Goal: Information Seeking & Learning: Learn about a topic

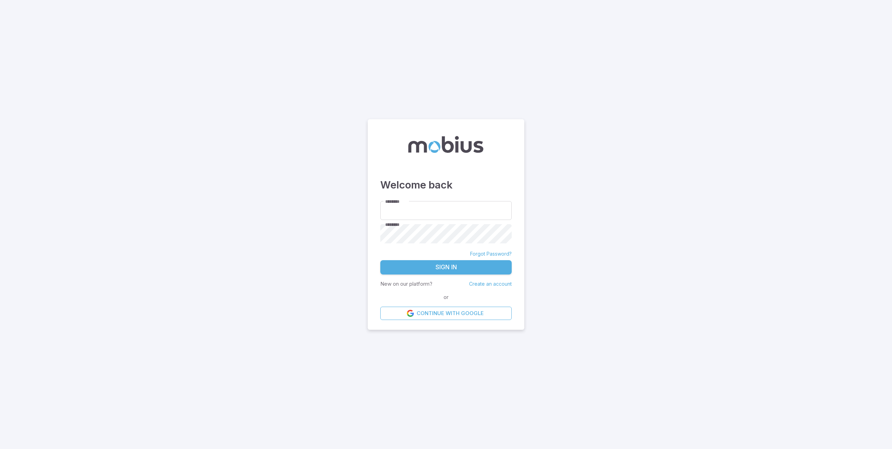
type input "**********"
click at [478, 270] on button "Sign In" at bounding box center [445, 267] width 131 height 15
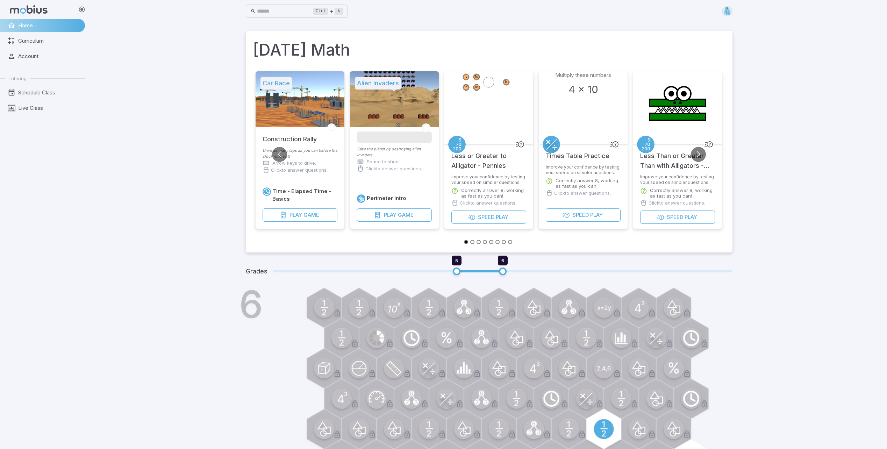
click at [707, 385] on div "6" at bounding box center [498, 402] width 467 height 224
click at [272, 7] on input "text" at bounding box center [285, 12] width 56 height 14
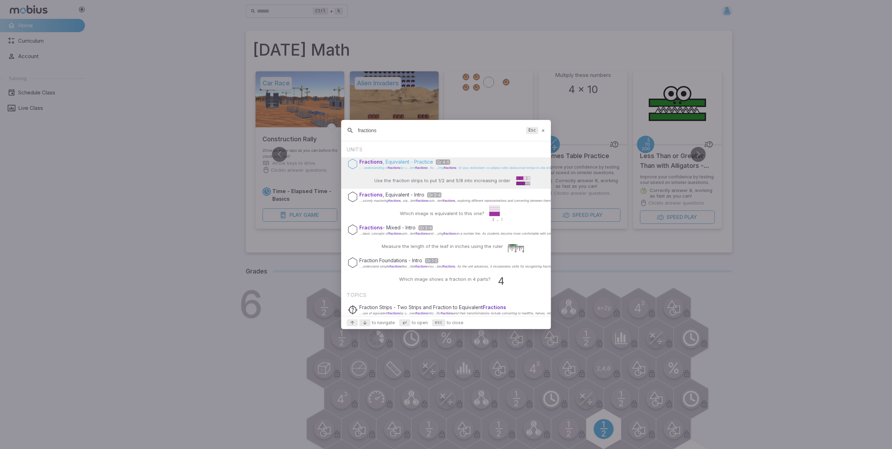
type input "fractions"
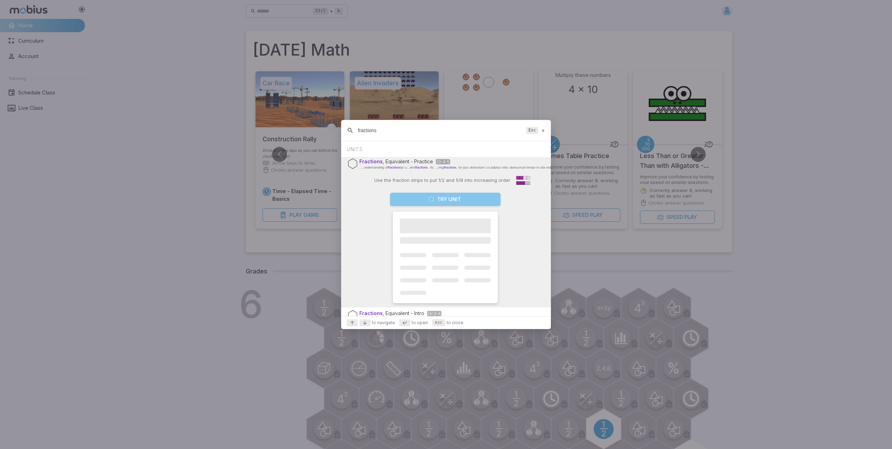
click at [462, 198] on button "Try Unit" at bounding box center [445, 199] width 110 height 13
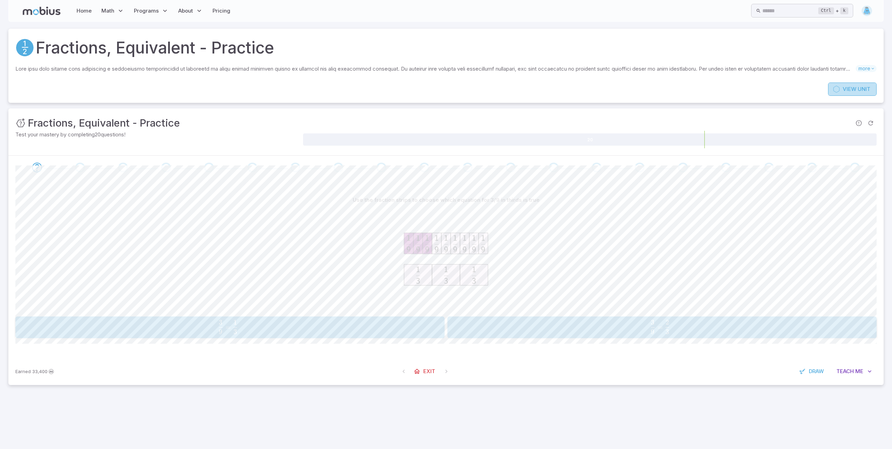
click at [850, 90] on span "View" at bounding box center [850, 89] width 14 height 8
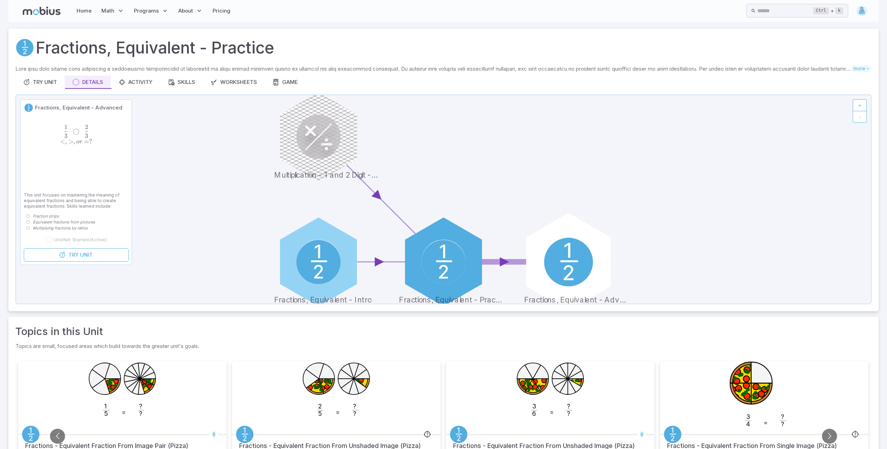
click at [575, 270] on circle at bounding box center [568, 262] width 49 height 49
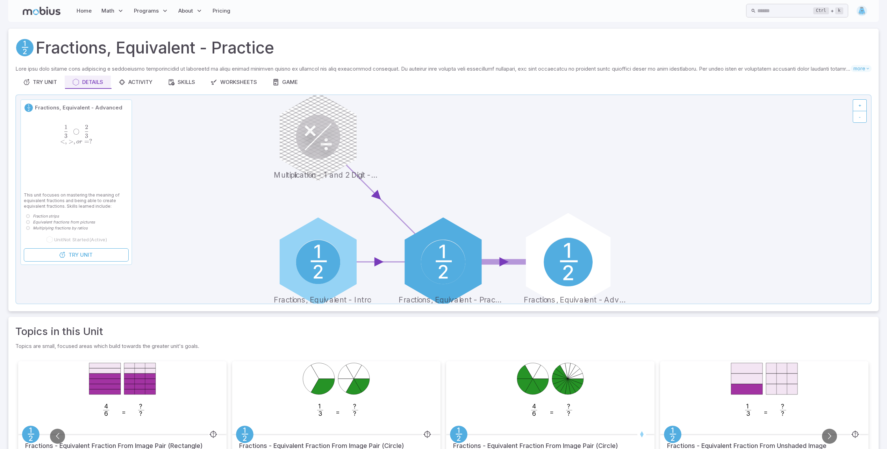
click at [574, 269] on circle at bounding box center [568, 262] width 49 height 49
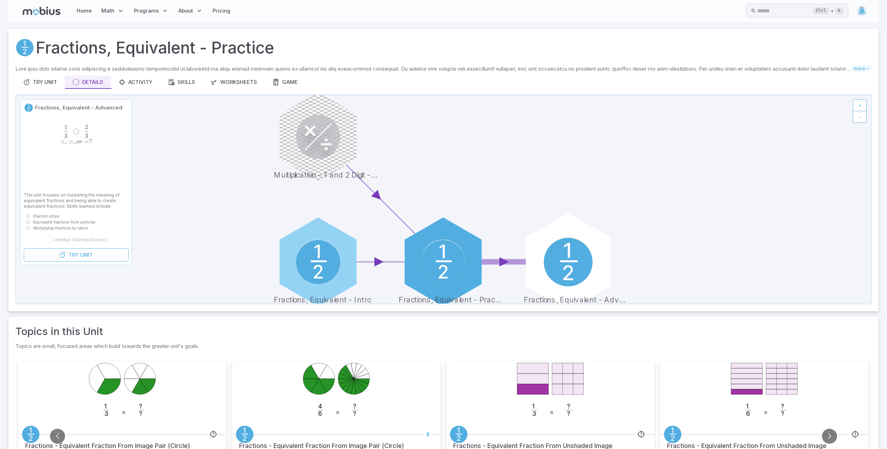
click at [574, 269] on circle at bounding box center [568, 262] width 49 height 49
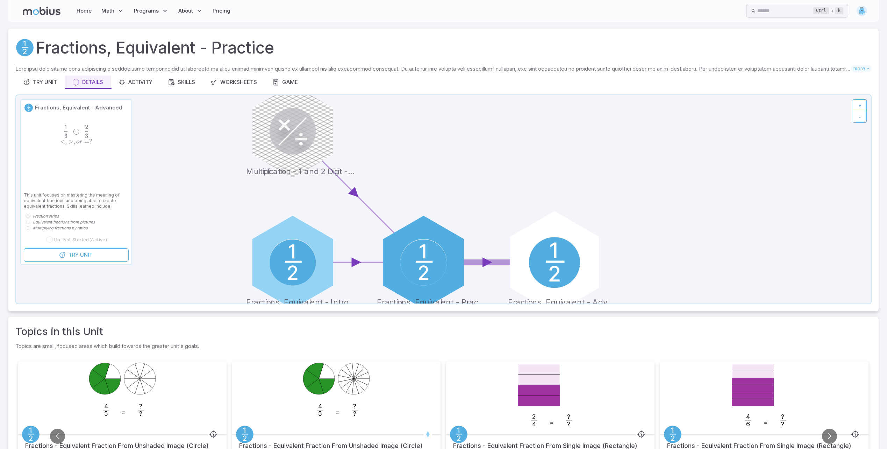
click at [548, 265] on circle at bounding box center [554, 262] width 51 height 51
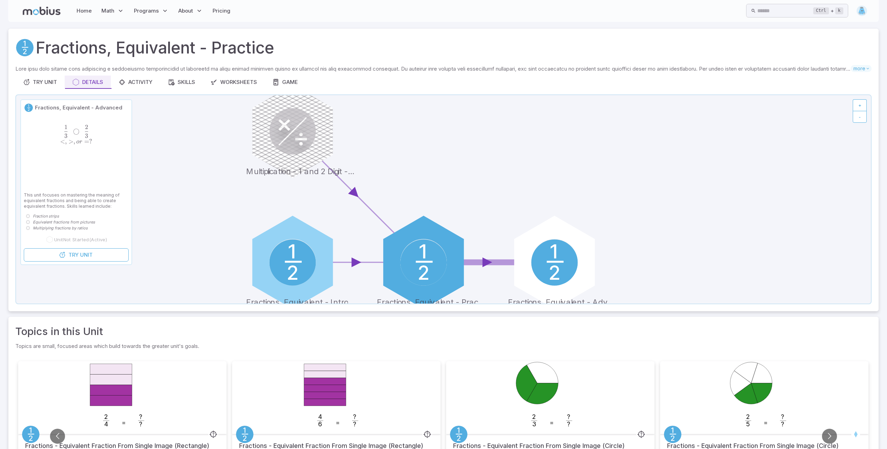
click at [74, 134] on span "◯" at bounding box center [76, 131] width 6 height 7
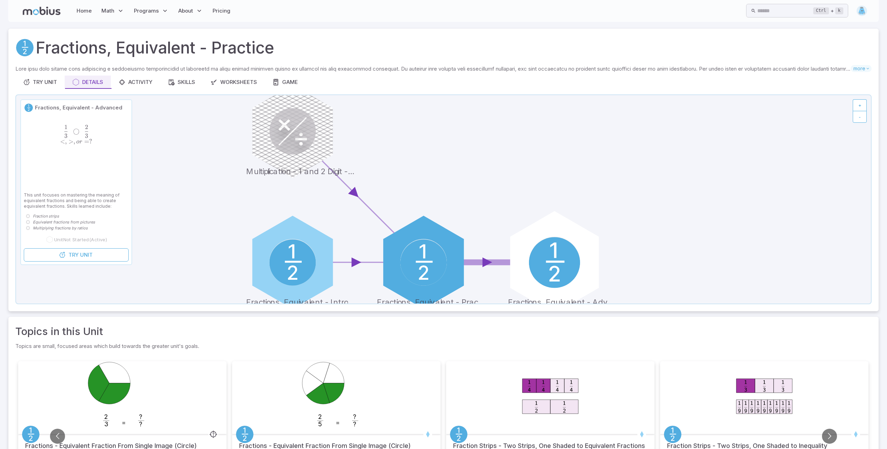
click at [557, 263] on circle at bounding box center [554, 262] width 51 height 51
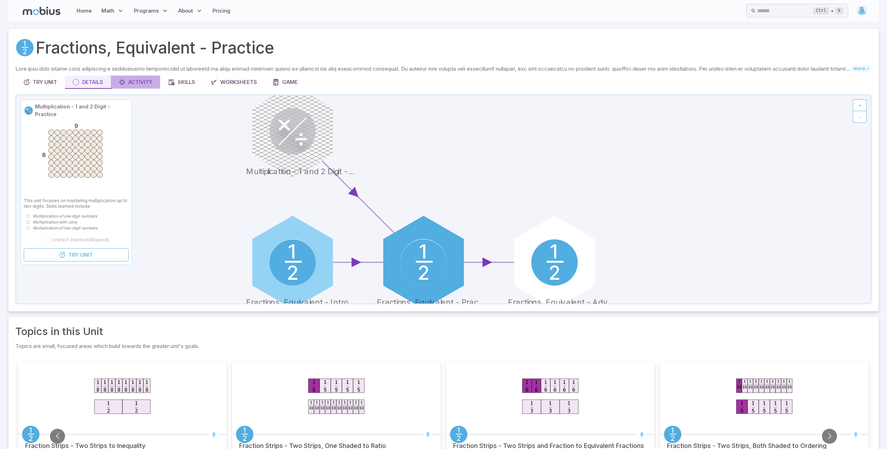
click at [140, 84] on div "Activity" at bounding box center [136, 82] width 34 height 8
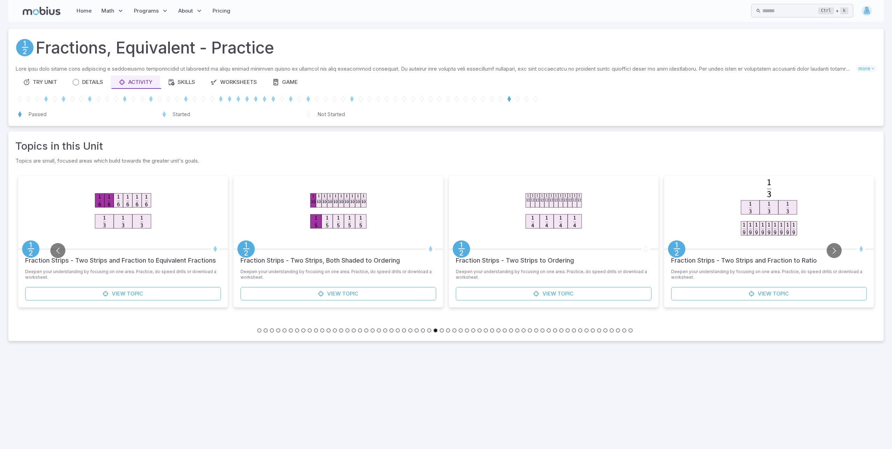
click at [330, 112] on p "Not Started" at bounding box center [331, 114] width 28 height 8
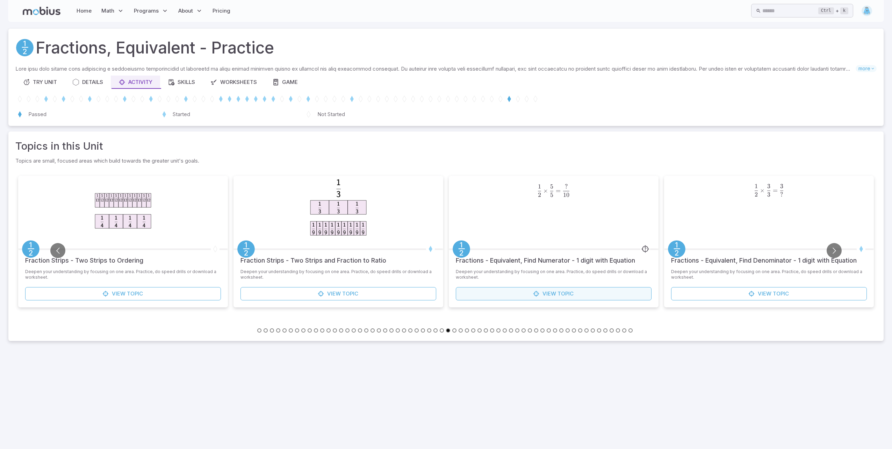
click at [567, 293] on span "Topic" at bounding box center [566, 294] width 16 height 8
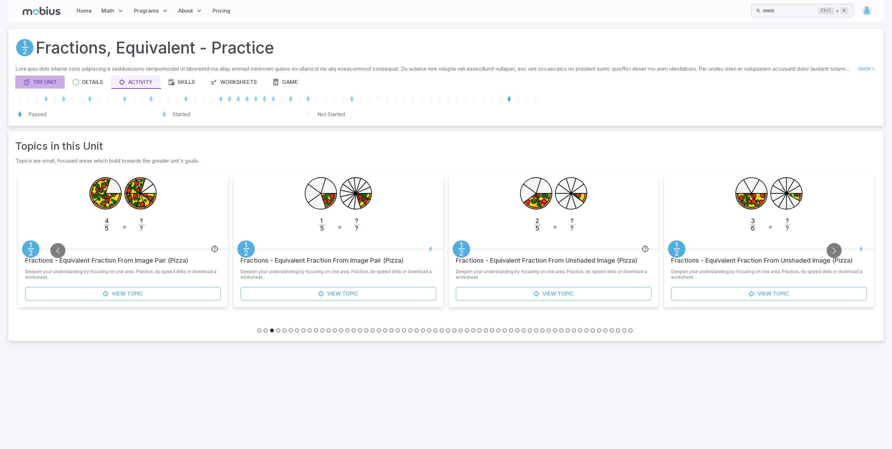
click at [43, 78] on button "Try Unit" at bounding box center [39, 82] width 49 height 13
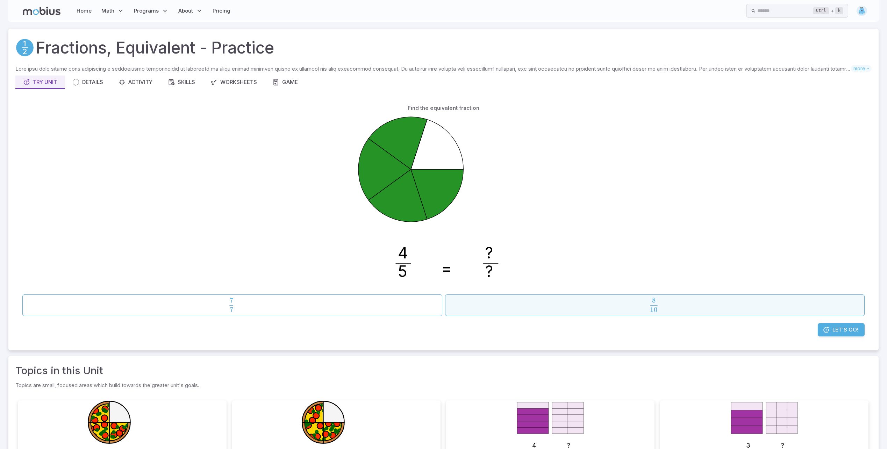
click at [657, 298] on span "10 8" at bounding box center [653, 302] width 7 height 9
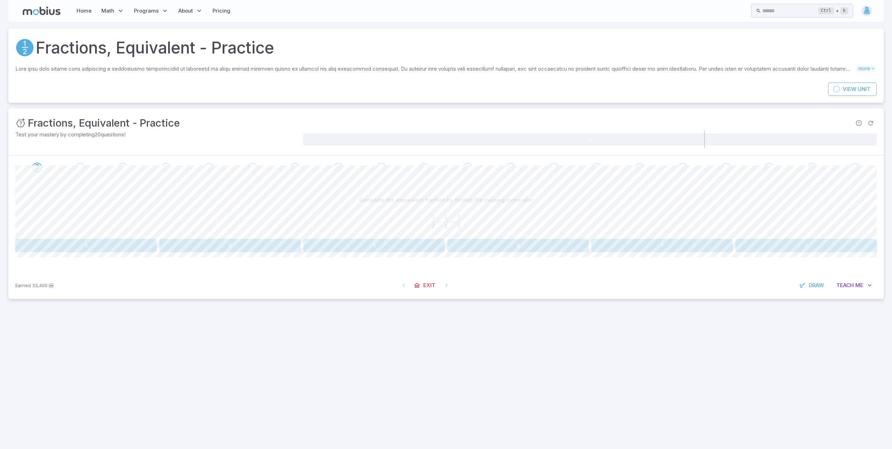
click at [510, 240] on button "4" at bounding box center [518, 245] width 141 height 13
click at [677, 242] on button "12" at bounding box center [662, 245] width 141 height 13
drag, startPoint x: 95, startPoint y: 237, endPoint x: 94, endPoint y: 244, distance: 6.9
click at [94, 241] on div "Complete the equivalent fraction by finding the missing numerator 1 4 = ? 8 \fr…" at bounding box center [445, 222] width 861 height 58
click at [93, 245] on button "2" at bounding box center [85, 245] width 141 height 13
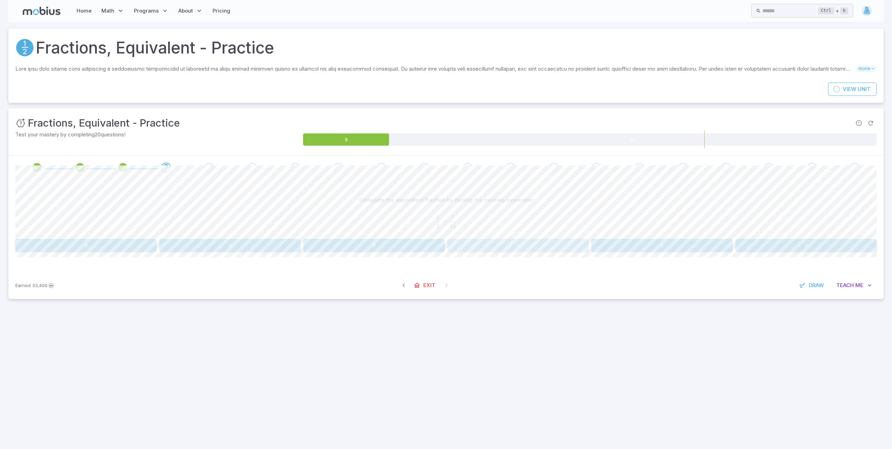
click at [550, 243] on button "5" at bounding box center [518, 245] width 141 height 13
click at [89, 239] on button "10" at bounding box center [85, 244] width 141 height 13
click at [229, 242] on button "18" at bounding box center [229, 244] width 141 height 13
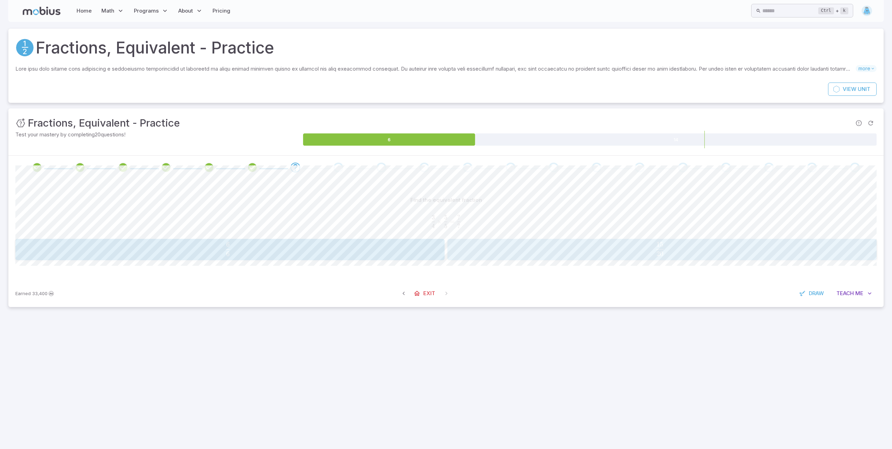
click at [581, 240] on button "15 20 \frac{15}{20} 20 15 ​" at bounding box center [662, 250] width 429 height 22
click at [378, 245] on span "4 4 ​" at bounding box center [226, 249] width 399 height 14
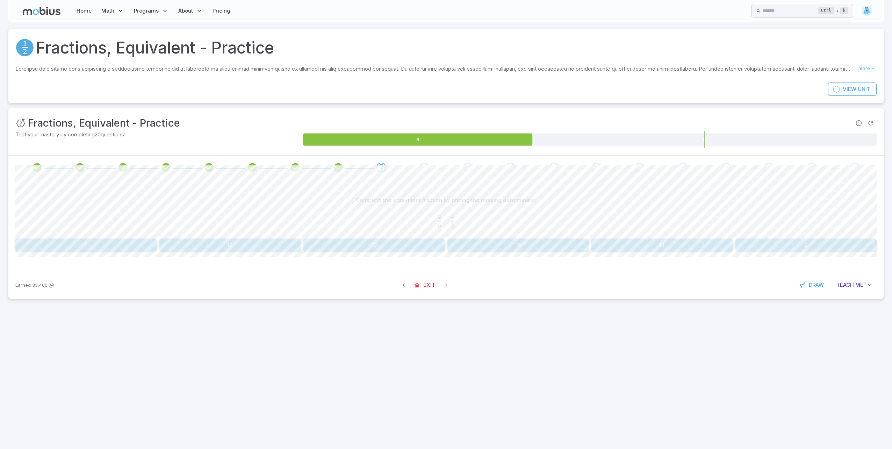
click at [375, 228] on div "2 6 = 4 ? \frac{2}{6} = \frac{4}{?} 6 2 ​ = ? 4 ​" at bounding box center [445, 220] width 861 height 23
click at [384, 246] on button "12" at bounding box center [373, 244] width 141 height 13
click at [792, 254] on div "Complete the equivalent fraction by finding the missing denominator 2 3 = 20 ? …" at bounding box center [445, 225] width 861 height 92
click at [793, 250] on button "30" at bounding box center [806, 244] width 141 height 13
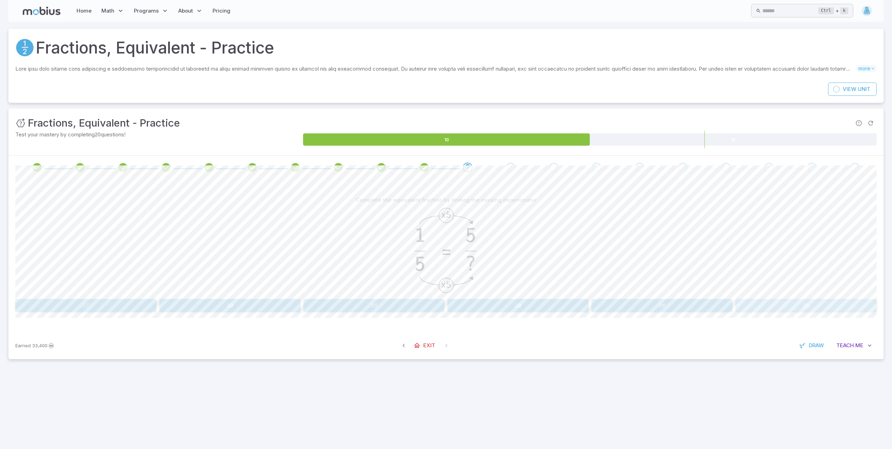
click at [780, 309] on button "25" at bounding box center [806, 305] width 141 height 13
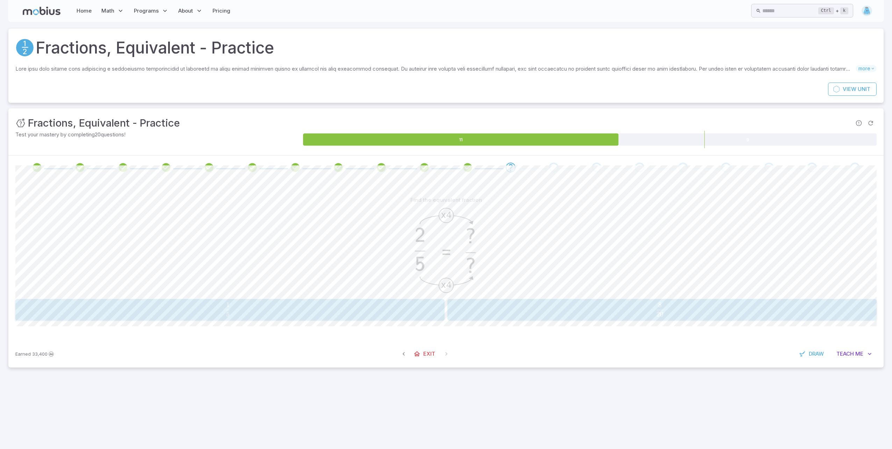
drag, startPoint x: 795, startPoint y: 316, endPoint x: 806, endPoint y: 323, distance: 12.5
click at [806, 323] on div "Find the equivalent fraction x4 x4 = 1 5 \frac{1}{5} 5 1 ​ 8 20 \frac{8}{20} 20…" at bounding box center [445, 259] width 861 height 161
click at [775, 309] on span "20 8 ​" at bounding box center [660, 309] width 395 height 14
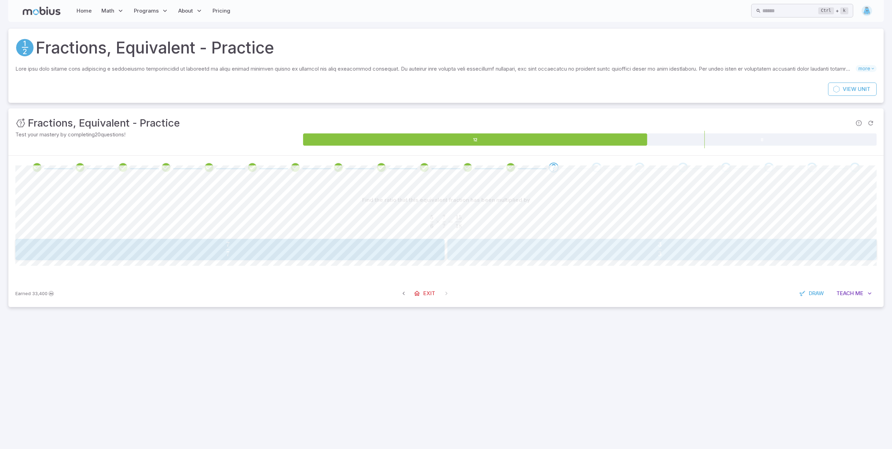
click at [716, 246] on span "3 3 ​" at bounding box center [660, 249] width 395 height 14
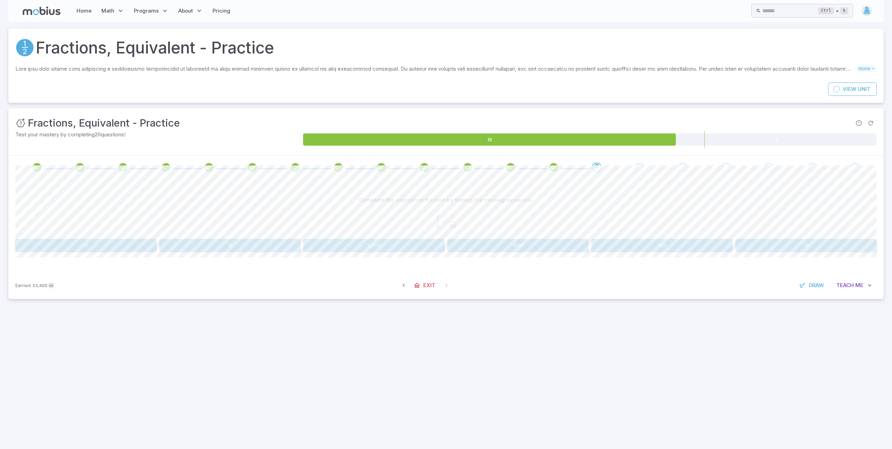
click at [266, 245] on button "10" at bounding box center [229, 245] width 141 height 13
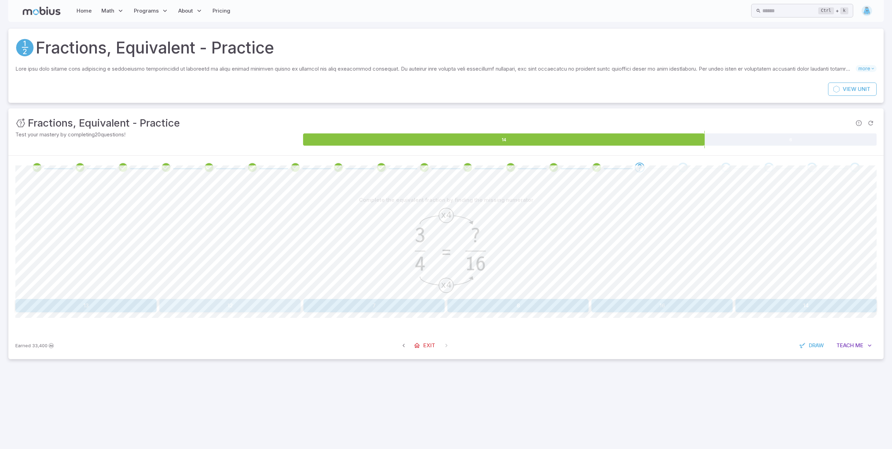
click at [184, 301] on button "12" at bounding box center [229, 305] width 141 height 13
click at [677, 303] on button "4" at bounding box center [662, 305] width 141 height 13
click at [258, 308] on button "16" at bounding box center [229, 305] width 141 height 13
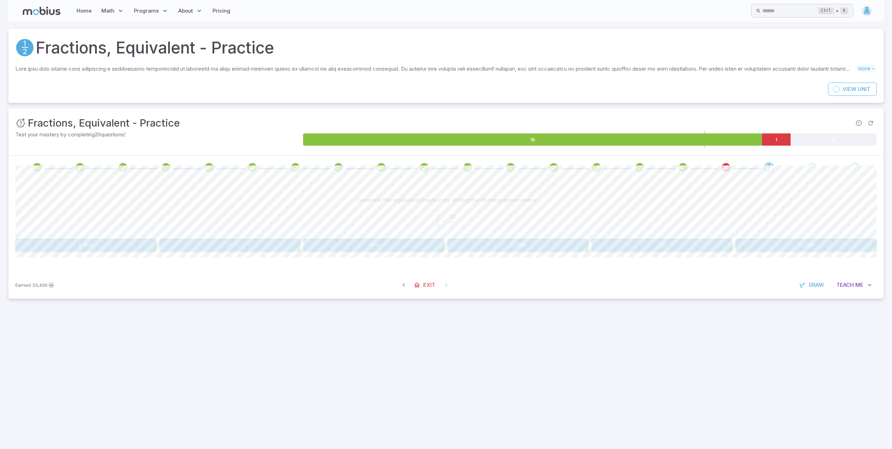
drag, startPoint x: 660, startPoint y: 255, endPoint x: 668, endPoint y: 252, distance: 8.4
click at [666, 255] on div "Complete the equivalent fraction by finding the missing denominator 2 3 = 20 ? …" at bounding box center [445, 225] width 861 height 92
click at [672, 248] on button "30" at bounding box center [662, 244] width 141 height 13
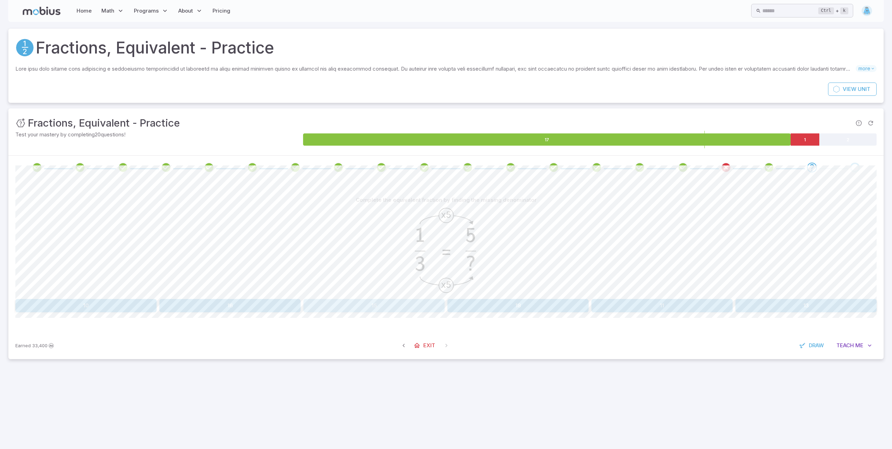
click at [396, 300] on button "15" at bounding box center [373, 305] width 141 height 13
click at [237, 306] on button "5" at bounding box center [229, 305] width 141 height 13
